Goal: Task Accomplishment & Management: Manage account settings

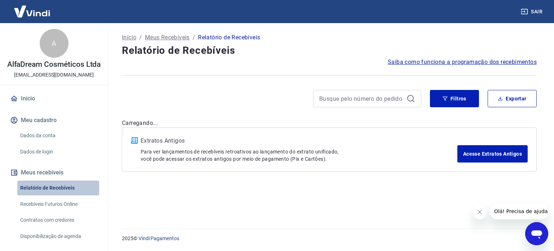
click at [62, 193] on link "Relatório de Recebíveis" at bounding box center [58, 187] width 82 height 15
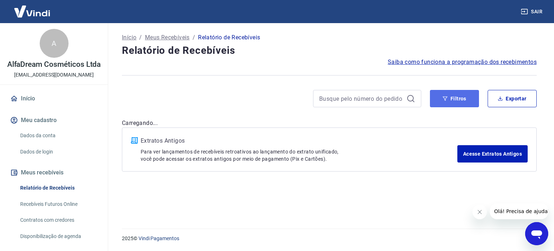
click at [454, 101] on button "Filtros" at bounding box center [454, 98] width 49 height 17
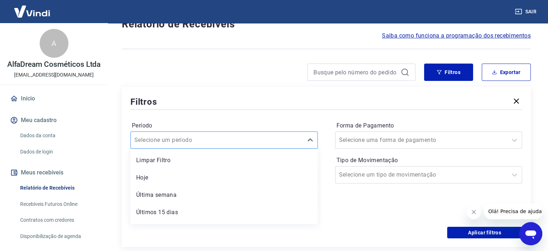
click at [239, 149] on div "option Limpar Filtro focused, 1 of 7. 7 results available. Use Up and Down to c…" at bounding box center [223, 139] width 187 height 17
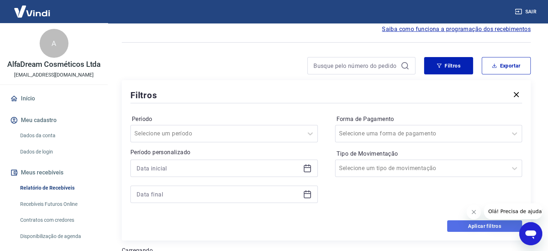
click at [477, 224] on button "Aplicar filtros" at bounding box center [484, 226] width 75 height 12
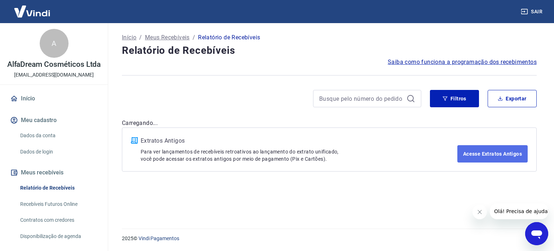
click at [494, 161] on link "Acesse Extratos Antigos" at bounding box center [492, 153] width 70 height 17
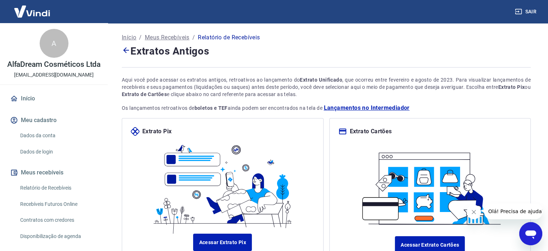
click at [125, 50] on icon at bounding box center [126, 50] width 6 height 6
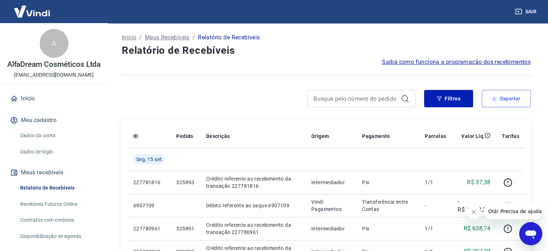
click at [504, 102] on button "Exportar" at bounding box center [506, 98] width 49 height 17
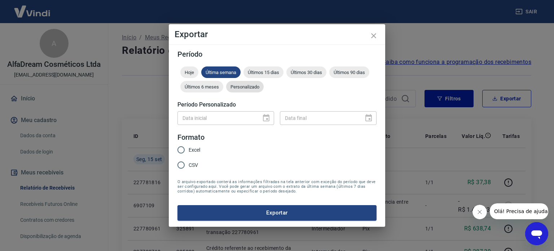
click at [234, 89] on span "Personalizado" at bounding box center [244, 86] width 37 height 5
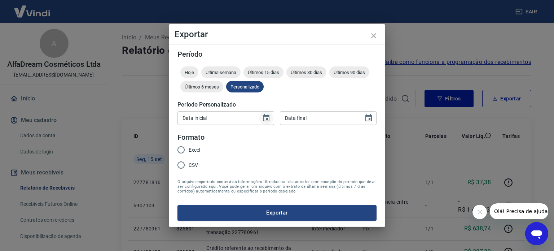
click at [267, 117] on icon "Choose date" at bounding box center [266, 118] width 9 height 9
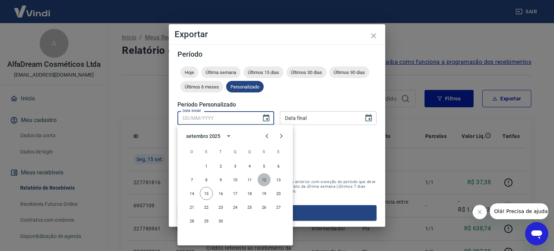
click at [264, 180] on button "12" at bounding box center [263, 179] width 13 height 13
type input "[DATE]"
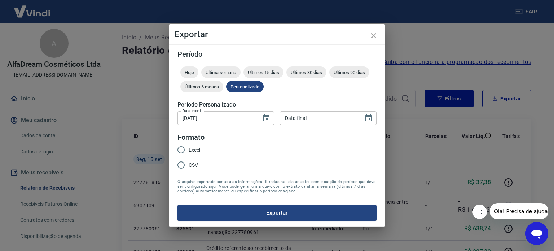
type input "DD/MM/YYYY"
click at [319, 120] on input "DD/MM/YYYY" at bounding box center [319, 117] width 79 height 13
click at [369, 117] on icon "Choose date" at bounding box center [368, 118] width 9 height 9
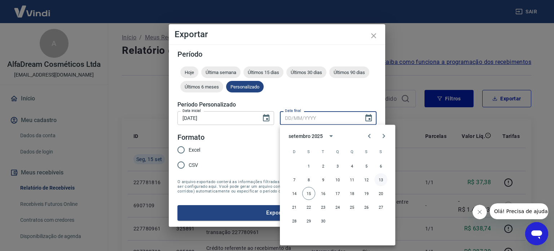
click at [382, 179] on button "13" at bounding box center [380, 179] width 13 height 13
type input "[DATE]"
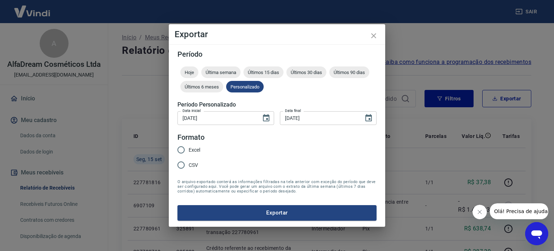
click at [194, 148] on span "Excel" at bounding box center [195, 150] width 12 height 8
click at [189, 148] on input "Excel" at bounding box center [180, 149] width 15 height 15
radio input "true"
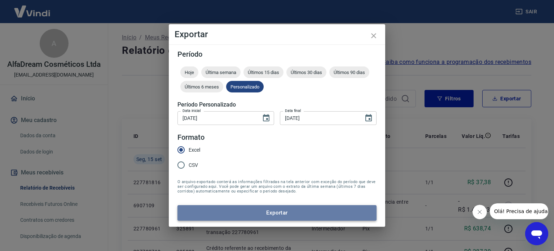
click at [267, 206] on button "Exportar" at bounding box center [276, 212] width 199 height 15
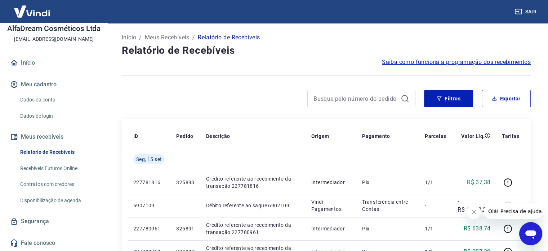
scroll to position [43, 0]
click at [39, 168] on link "Recebíveis Futuros Online" at bounding box center [58, 168] width 82 height 15
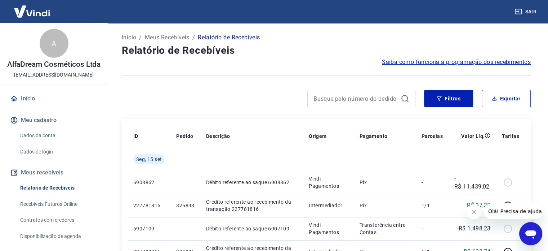
click at [475, 213] on icon "Fechar mensagem da empresa" at bounding box center [474, 212] width 4 height 4
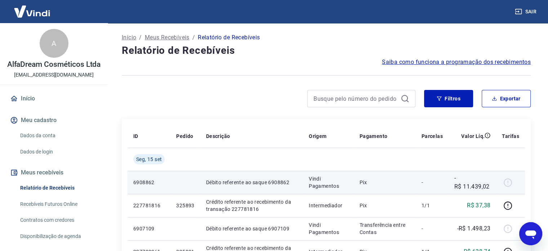
click at [251, 186] on td "Débito referente ao saque 6908862" at bounding box center [251, 182] width 103 height 23
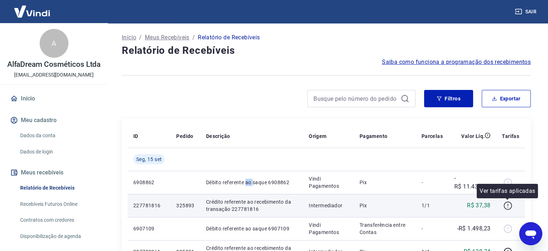
click at [507, 204] on icon "button" at bounding box center [508, 205] width 9 height 9
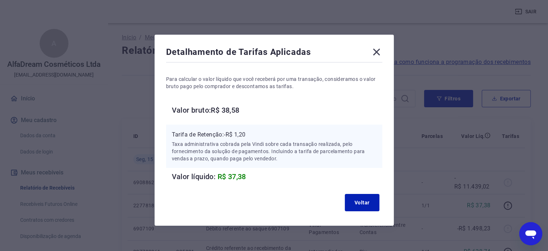
click at [374, 52] on icon at bounding box center [377, 52] width 12 height 12
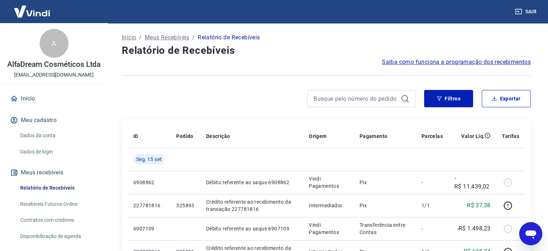
scroll to position [41, 0]
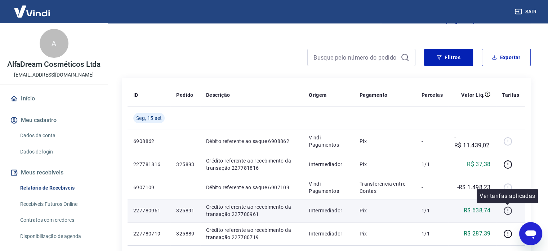
click at [508, 211] on icon "button" at bounding box center [508, 211] width 1 height 1
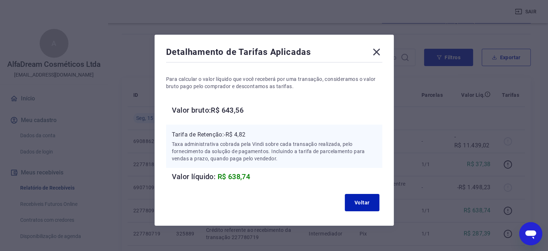
click at [376, 51] on icon at bounding box center [376, 52] width 7 height 7
